Goal: Transaction & Acquisition: Purchase product/service

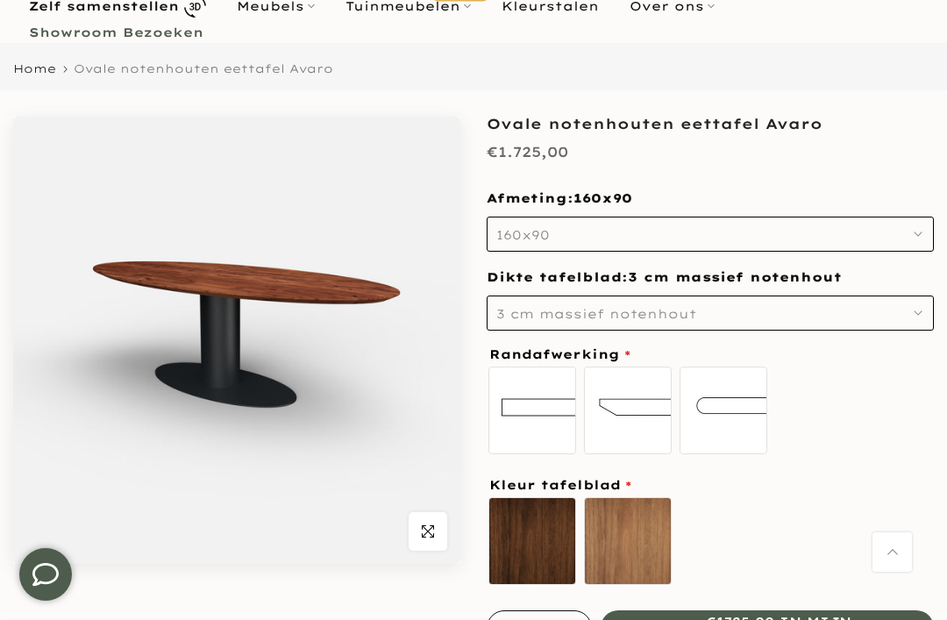
scroll to position [146, 0]
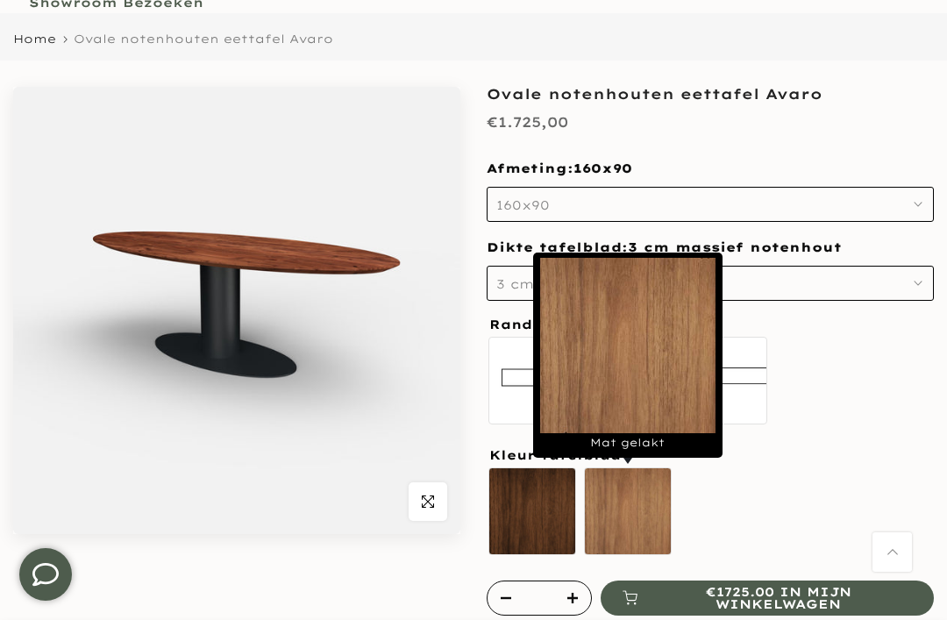
click at [627, 522] on label "Mat gelakt" at bounding box center [628, 512] width 88 height 88
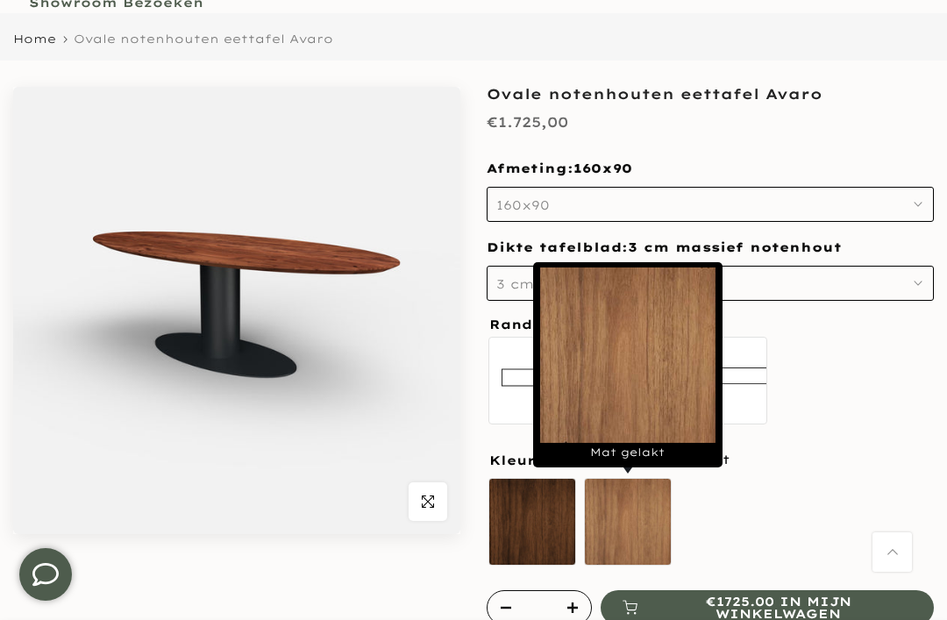
click at [839, 421] on div "standaard recht Verjongde rand bolle rand" at bounding box center [710, 383] width 447 height 97
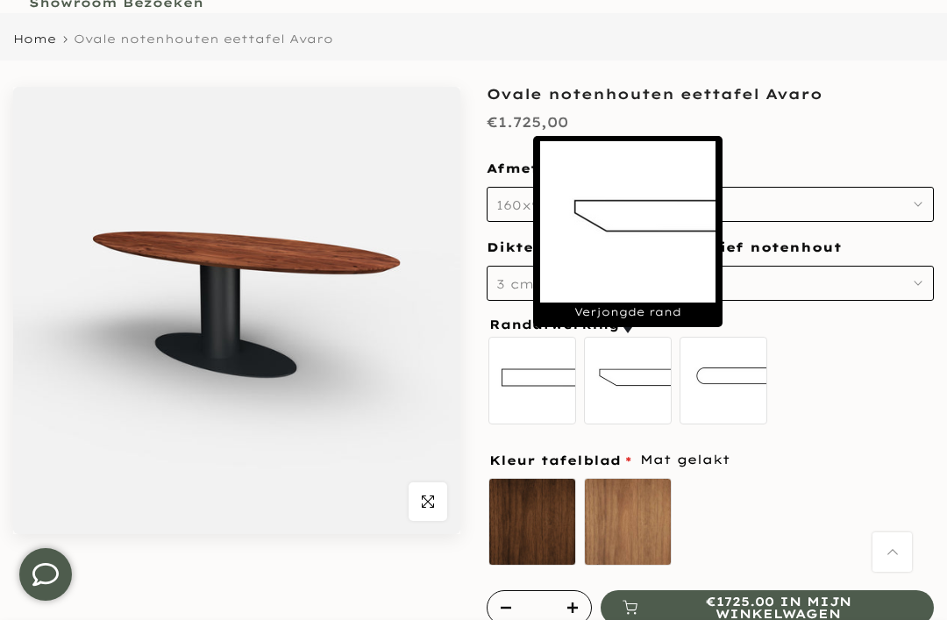
click at [641, 398] on label "Verjongde rand" at bounding box center [628, 381] width 88 height 88
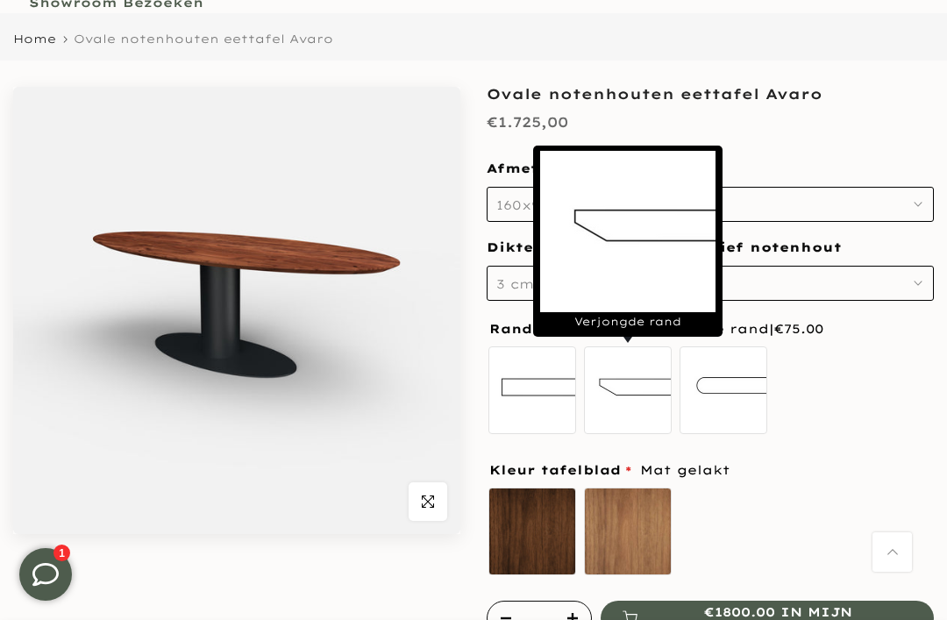
click at [915, 203] on icon "button" at bounding box center [918, 204] width 9 height 9
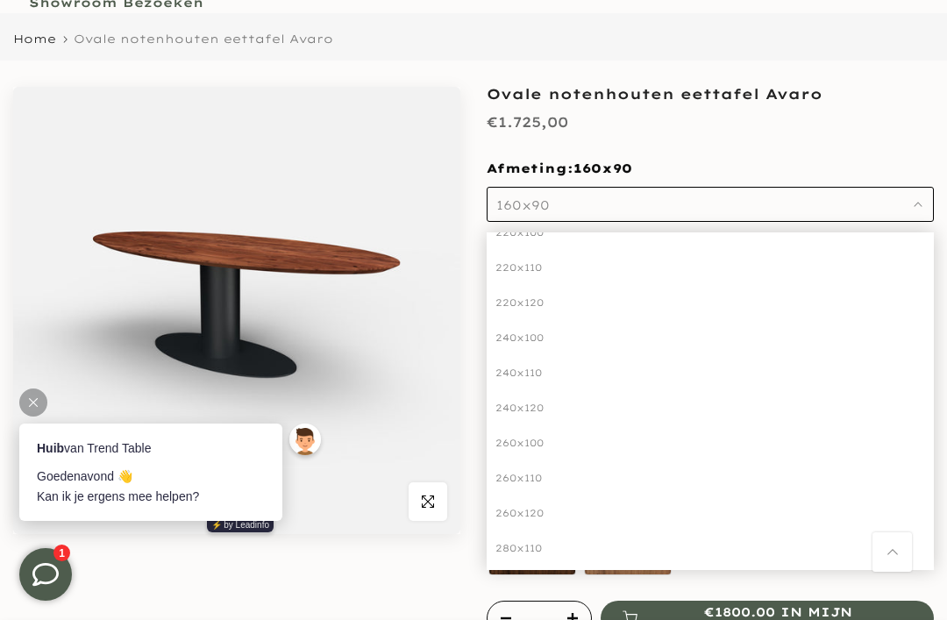
scroll to position [0, 0]
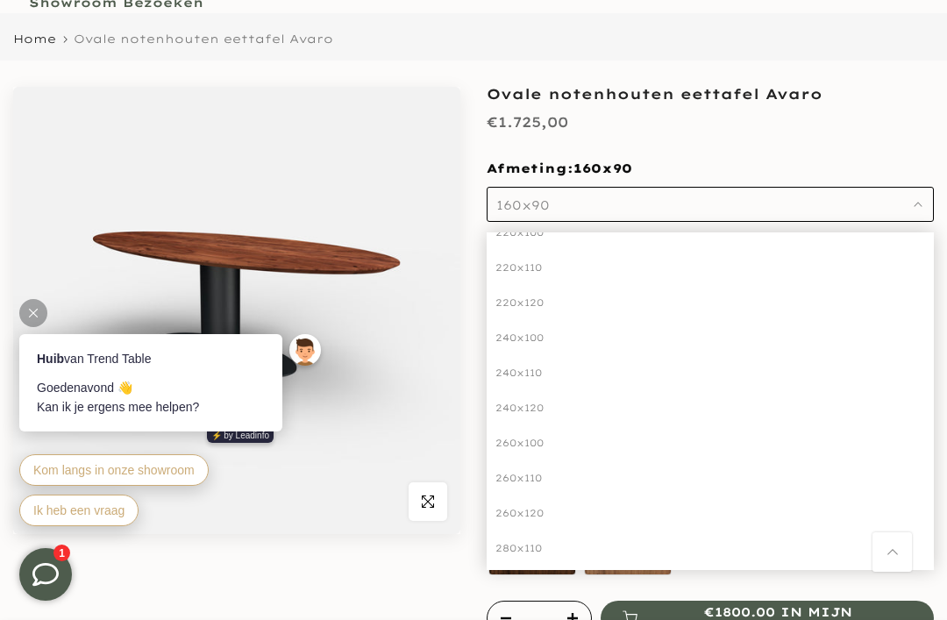
click at [525, 513] on div "260x120" at bounding box center [710, 513] width 447 height 35
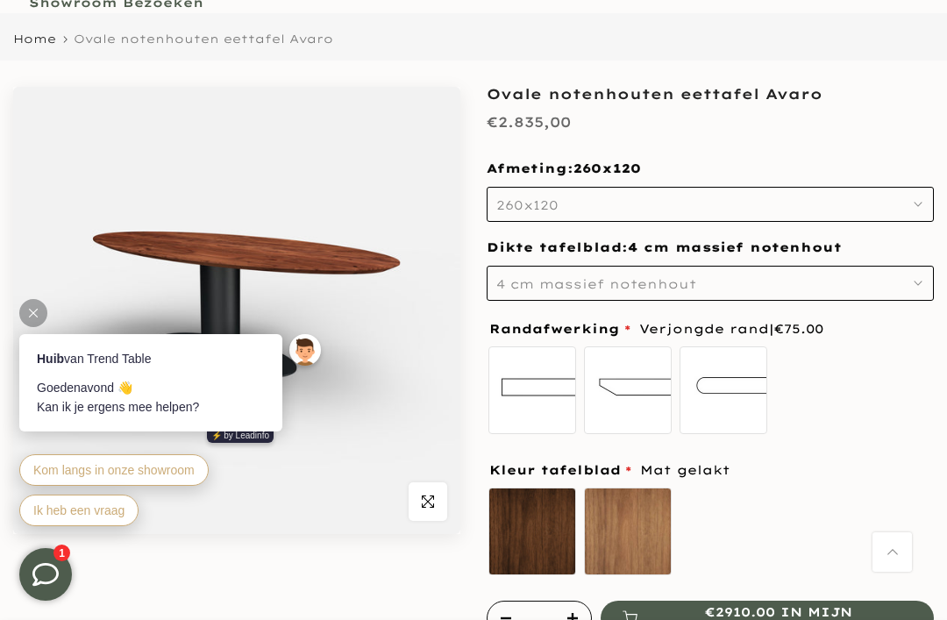
click at [912, 205] on button "260x120" at bounding box center [710, 204] width 447 height 35
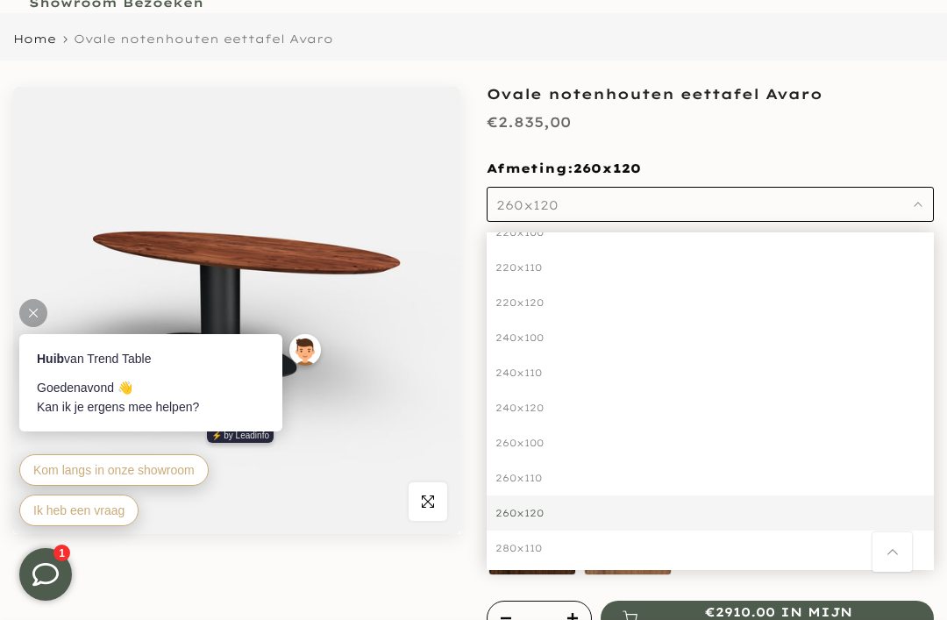
click at [597, 475] on div "260x110" at bounding box center [710, 478] width 447 height 35
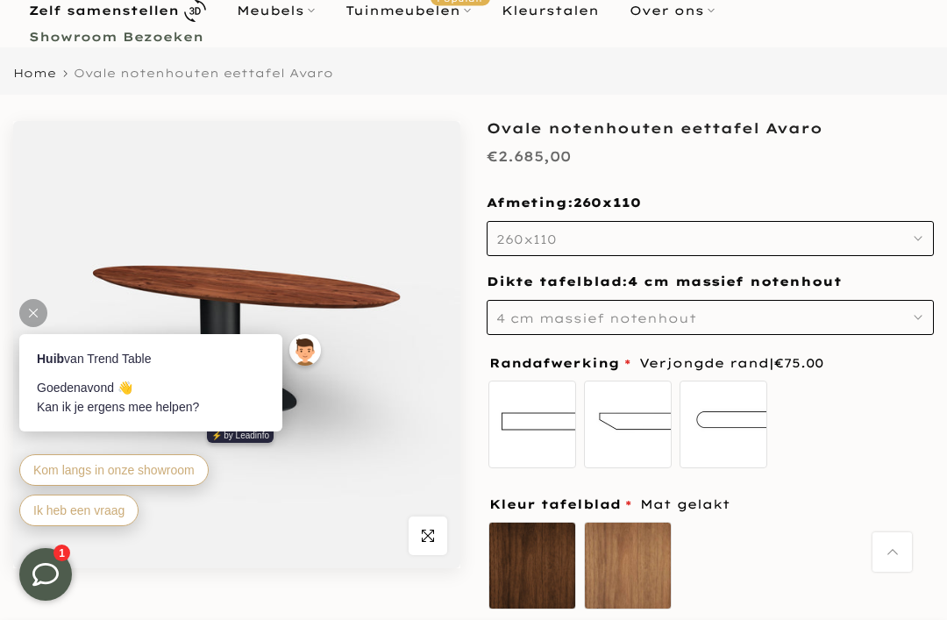
scroll to position [96, 0]
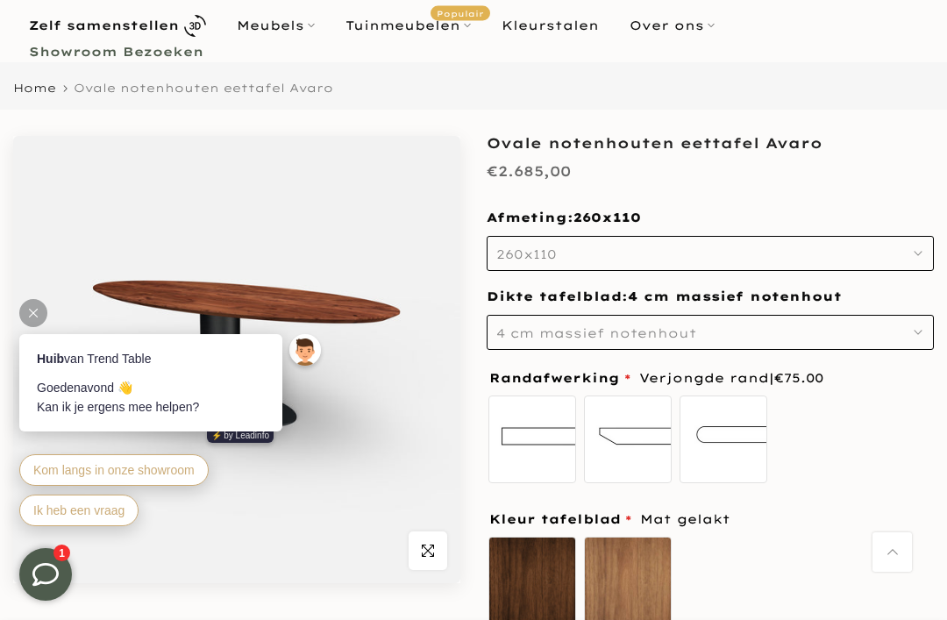
click at [37, 312] on icon at bounding box center [33, 313] width 9 height 9
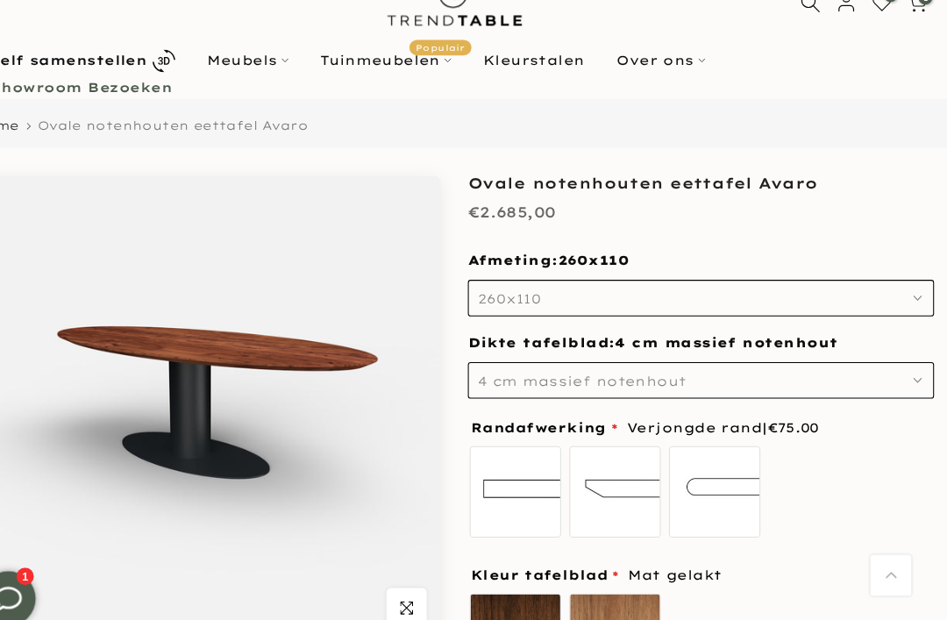
scroll to position [0, 0]
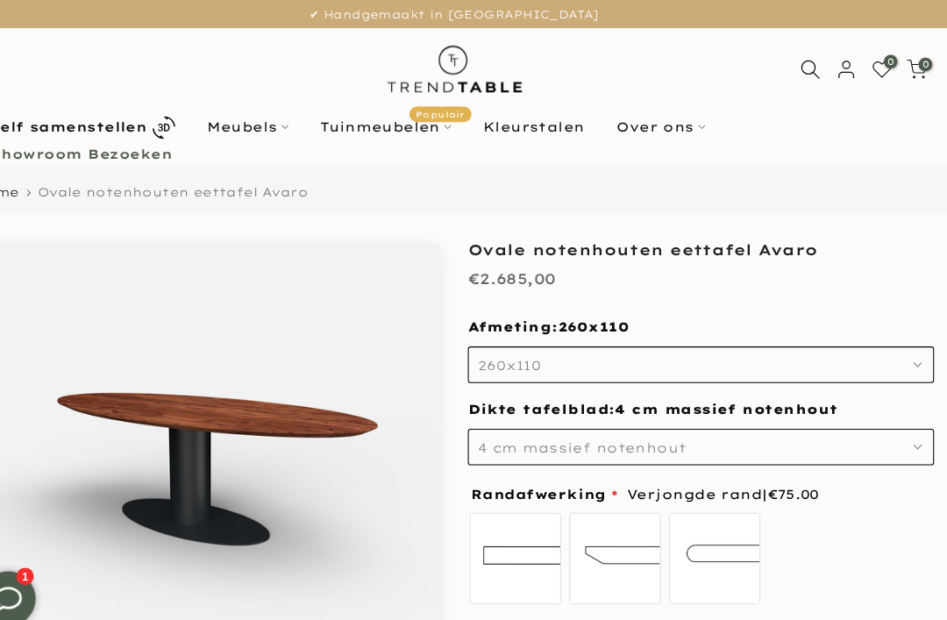
click at [273, 126] on link "Meubels" at bounding box center [275, 121] width 109 height 21
click at [255, 118] on link "Meubels" at bounding box center [275, 121] width 109 height 21
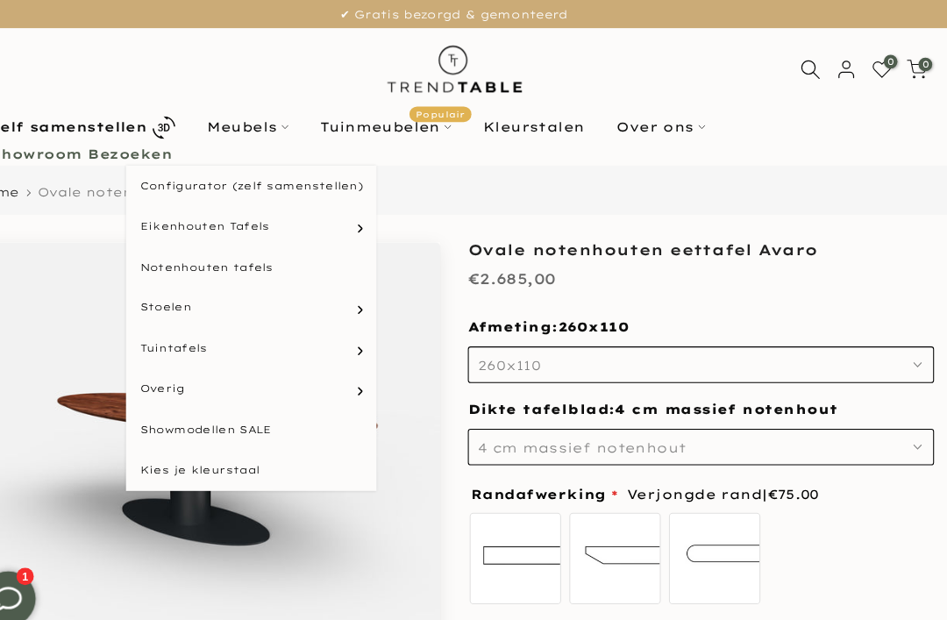
click at [253, 260] on link "Notenhouten tafels" at bounding box center [279, 256] width 240 height 39
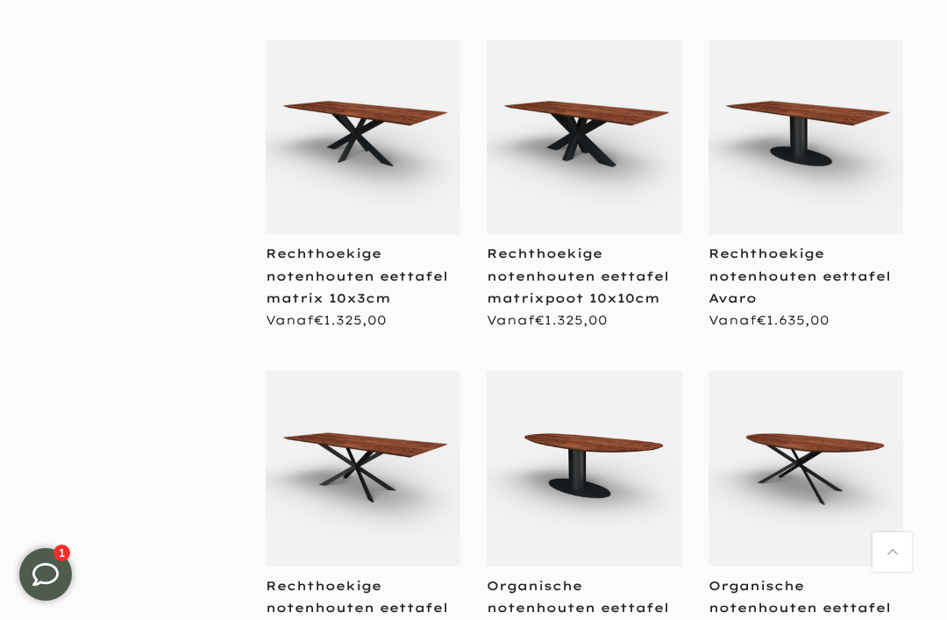
scroll to position [2405, 0]
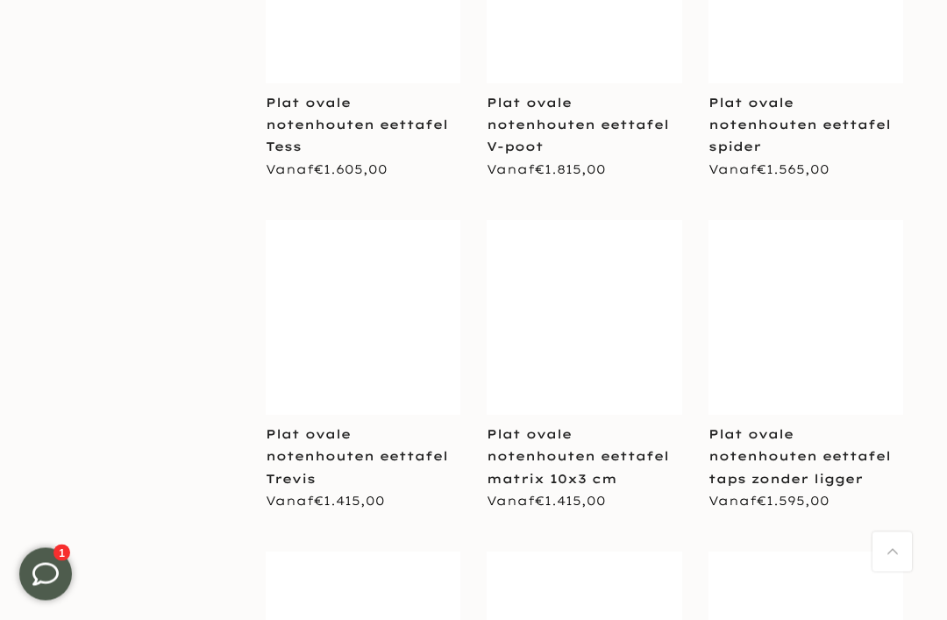
scroll to position [4547, 0]
